Goal: Task Accomplishment & Management: Manage account settings

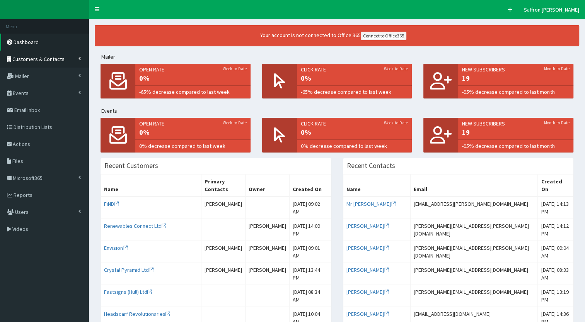
click at [44, 53] on link "Customers & Contacts" at bounding box center [44, 59] width 89 height 17
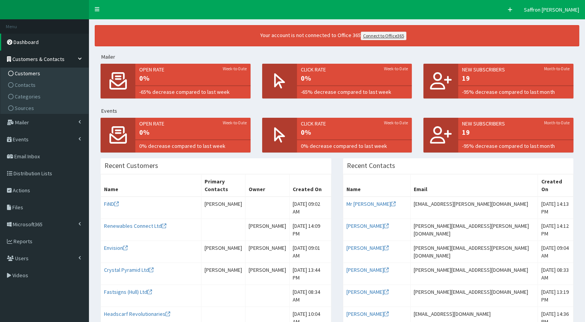
click at [29, 78] on link "Customers" at bounding box center [45, 74] width 86 height 12
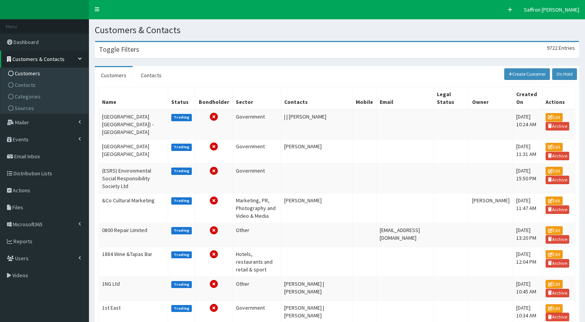
click at [139, 50] on div "Toggle Filters 9722 Entries" at bounding box center [336, 50] width 483 height 16
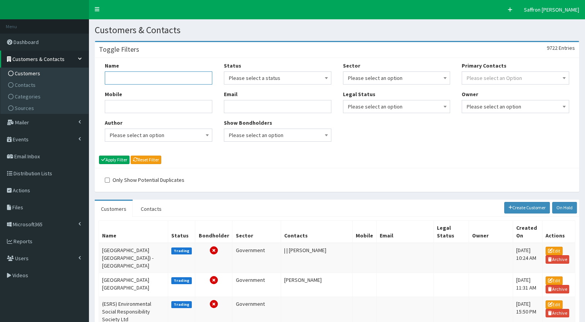
click at [127, 80] on input "Name" at bounding box center [158, 77] width 107 height 13
type input "seagrown"
click at [99, 156] on button "Apply Filter" at bounding box center [114, 160] width 31 height 9
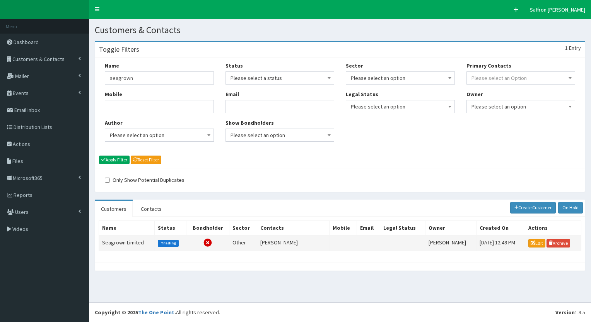
click at [126, 240] on td "Seagrown Limited" at bounding box center [127, 242] width 56 height 15
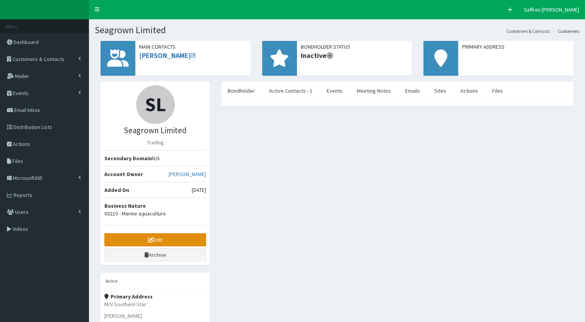
click at [133, 233] on link "Edit" at bounding box center [155, 239] width 102 height 13
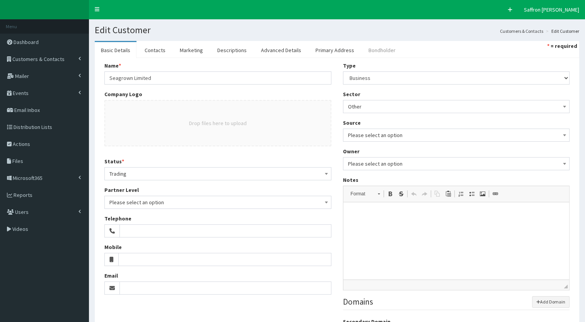
click at [376, 43] on link "Bondholder" at bounding box center [381, 50] width 39 height 16
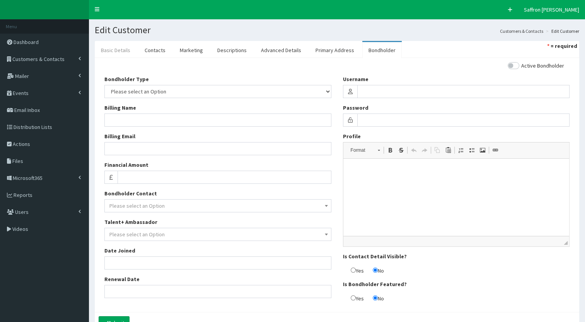
click at [117, 48] on link "Basic Details" at bounding box center [116, 50] width 42 height 16
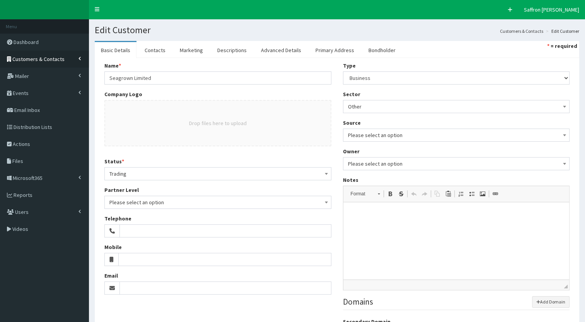
click at [62, 62] on link "Customers & Contacts" at bounding box center [44, 59] width 89 height 17
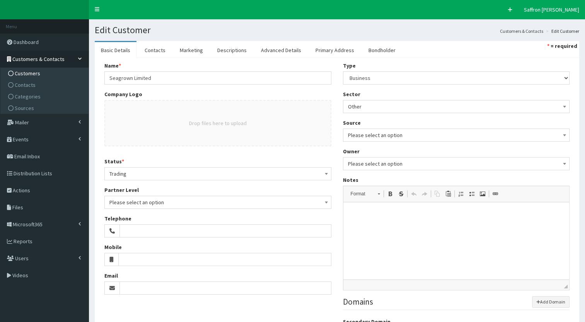
click at [37, 76] on span "Customers" at bounding box center [28, 73] width 26 height 7
